Goal: Navigation & Orientation: Find specific page/section

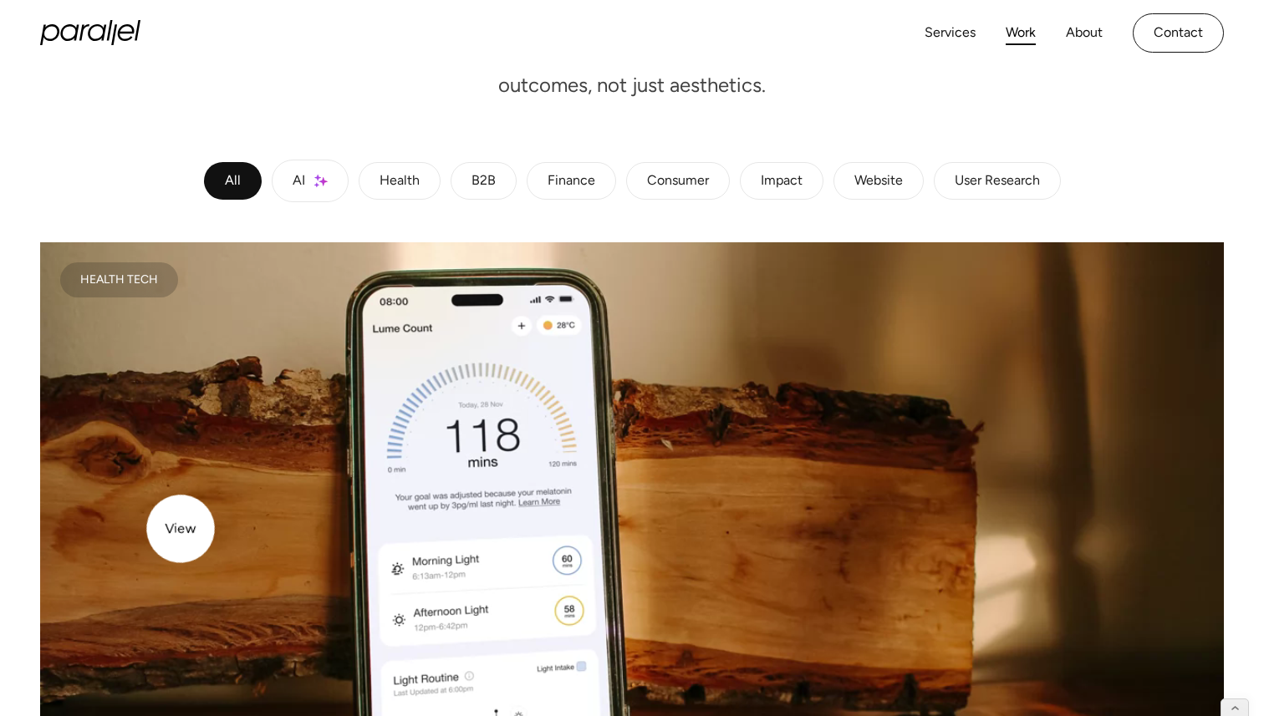
scroll to position [275, 0]
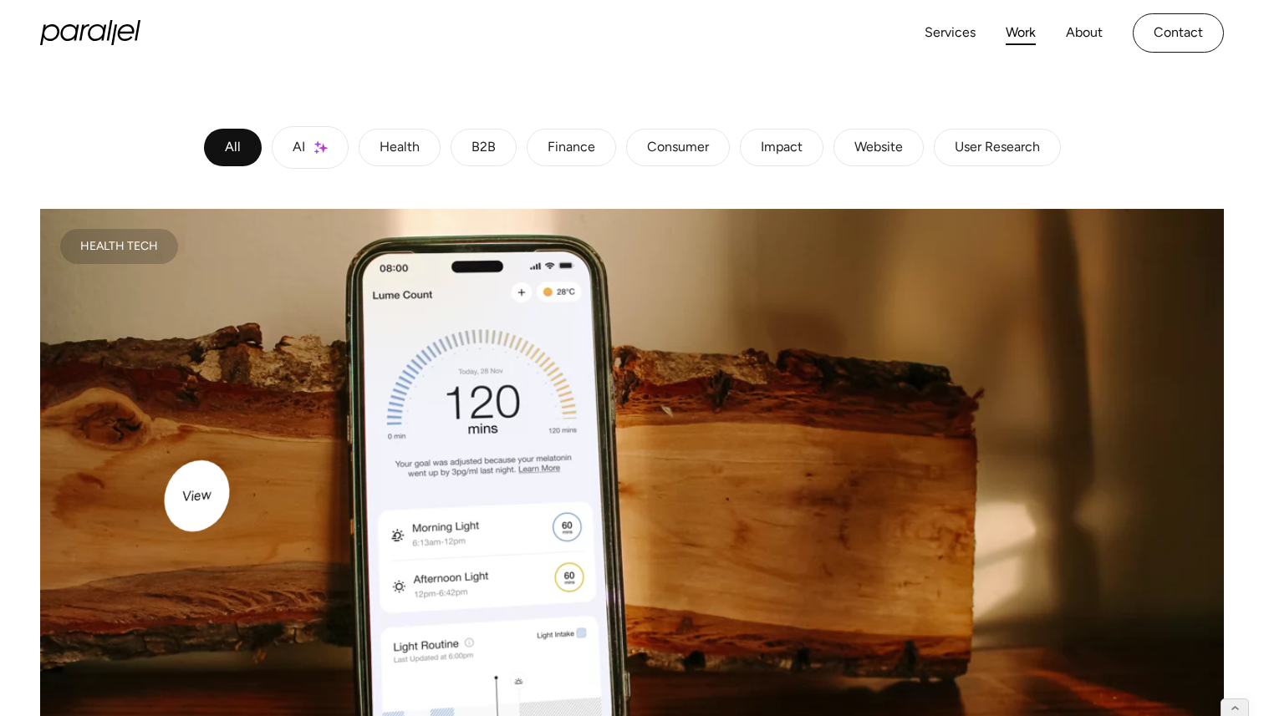
click at [215, 461] on video at bounding box center [632, 505] width 1184 height 592
